Goal: Find contact information: Find contact information

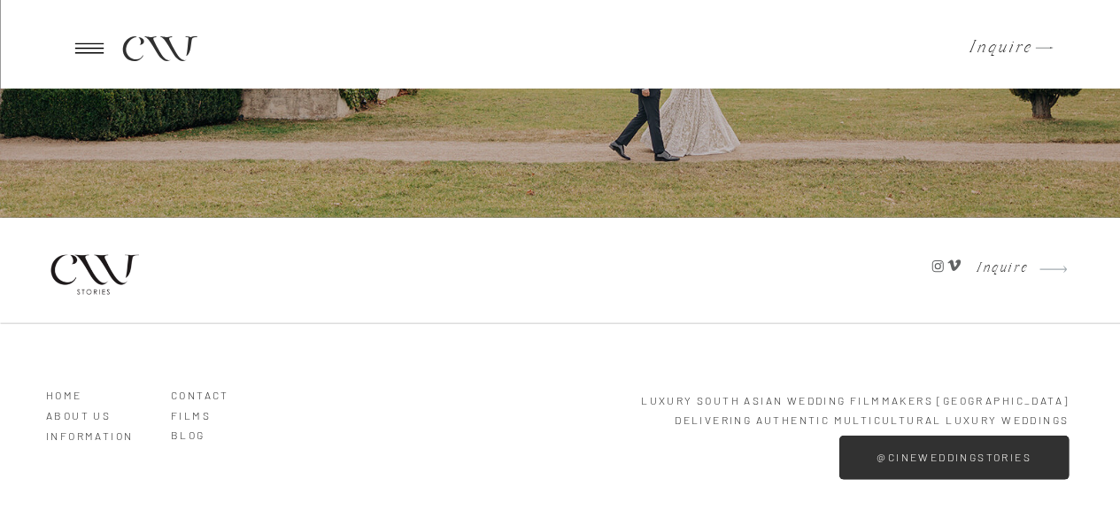
scroll to position [5259, 0]
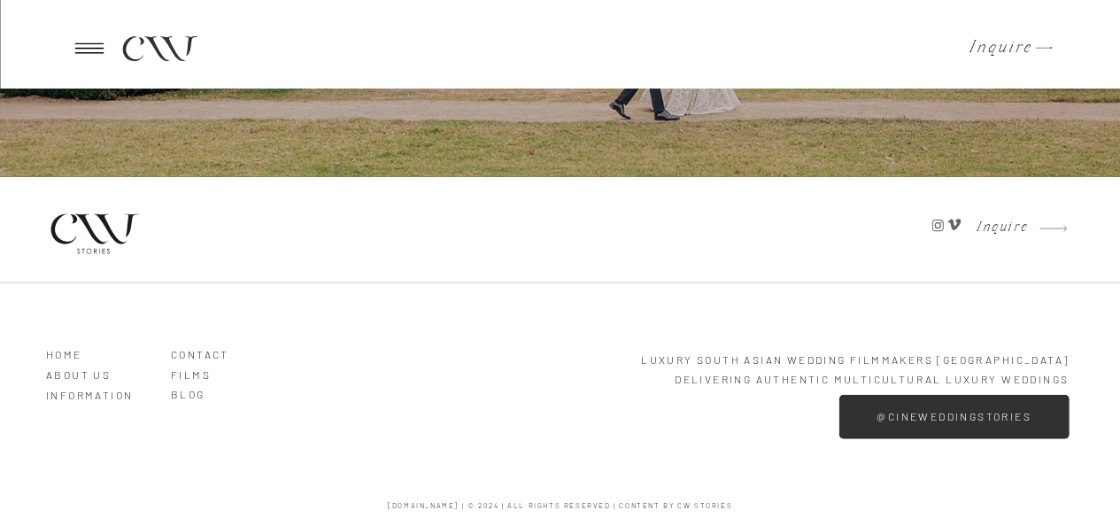
click at [189, 348] on h3 "Contact" at bounding box center [221, 350] width 101 height 16
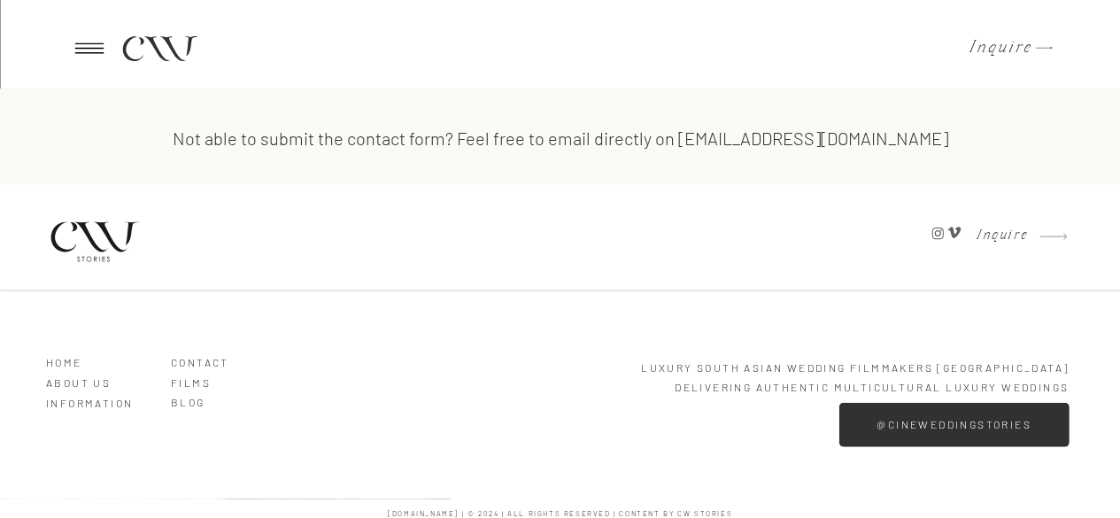
scroll to position [1719, 0]
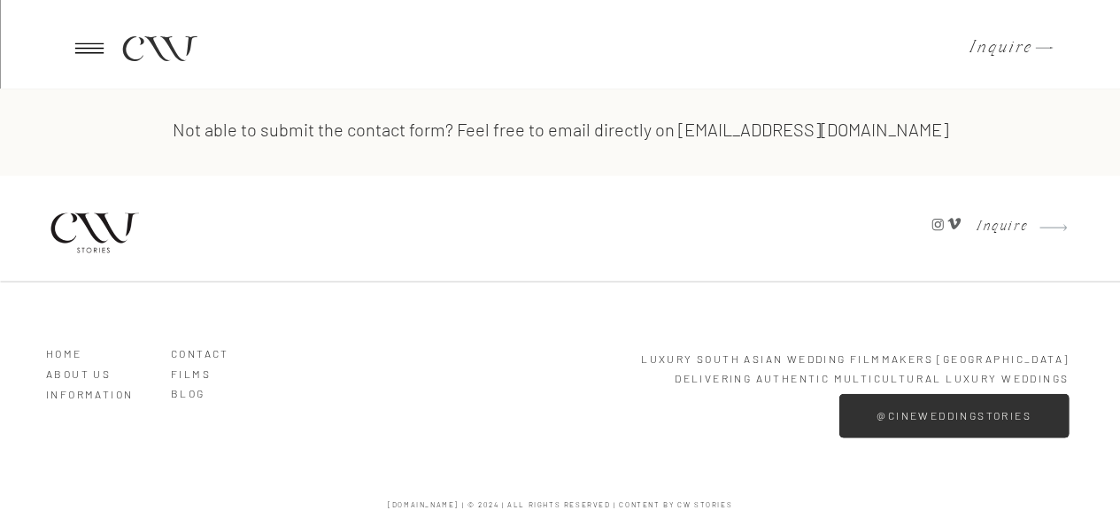
click at [181, 354] on h3 "Contact" at bounding box center [221, 350] width 101 height 16
click at [203, 350] on h3 "Contact" at bounding box center [221, 350] width 101 height 16
click at [203, 351] on h3 "Contact" at bounding box center [221, 350] width 101 height 16
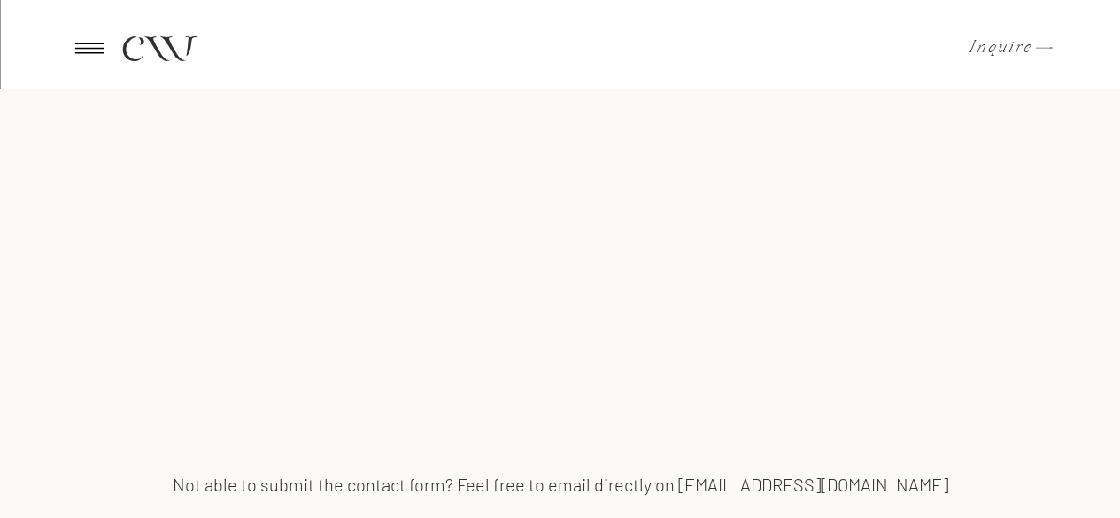
scroll to position [1719, 0]
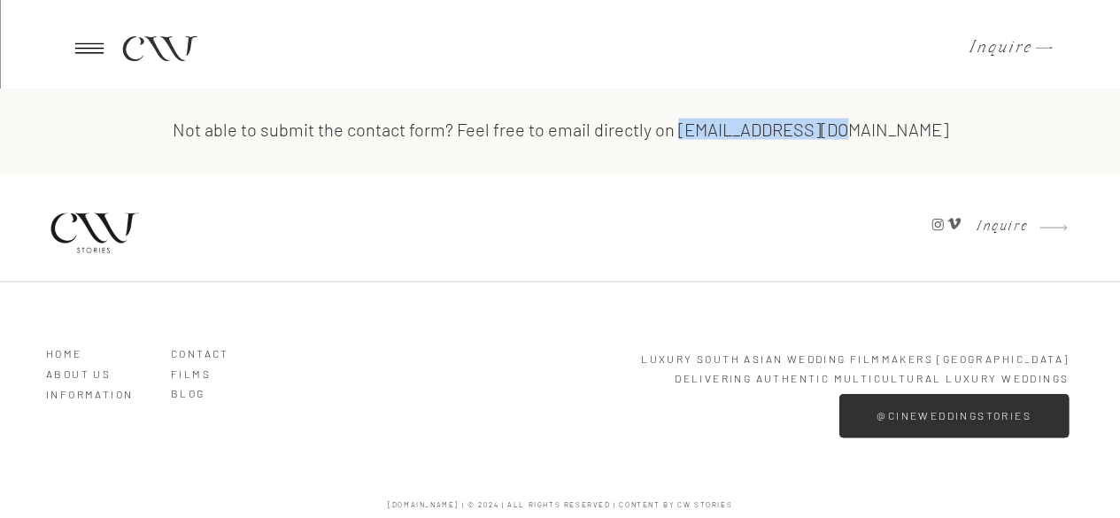
drag, startPoint x: 736, startPoint y: 129, endPoint x: 908, endPoint y: 128, distance: 171.7
click at [908, 128] on h3 "Not able to submit the contact form? Feel free to email directly on [EMAIL_ADDR…" at bounding box center [560, 131] width 931 height 23
copy h3 "[EMAIL_ADDRESS][DOMAIN_NAME]"
